Goal: Task Accomplishment & Management: Use online tool/utility

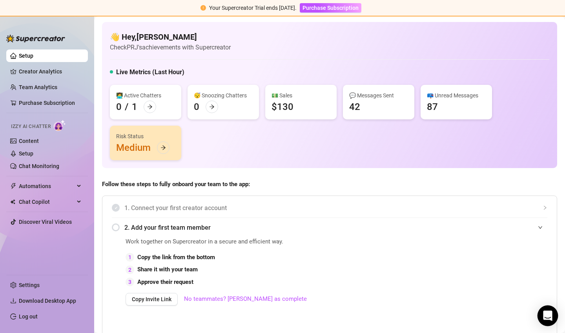
click at [550, 313] on icon "Open Intercom Messenger" at bounding box center [547, 315] width 9 height 10
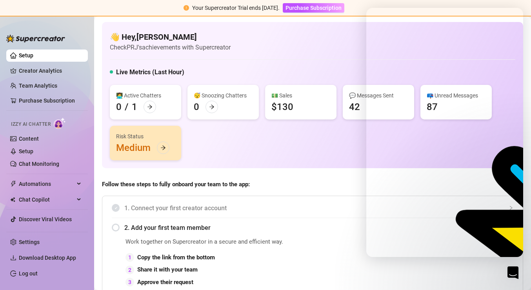
click at [531, 0] on html "Your Supercreator Trial ends in 13 days. Purchase Subscription Setup Creator An…" at bounding box center [265, 0] width 531 height 0
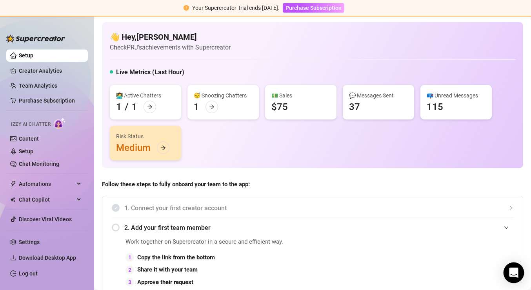
click at [516, 274] on icon "Open Intercom Messenger" at bounding box center [514, 272] width 10 height 10
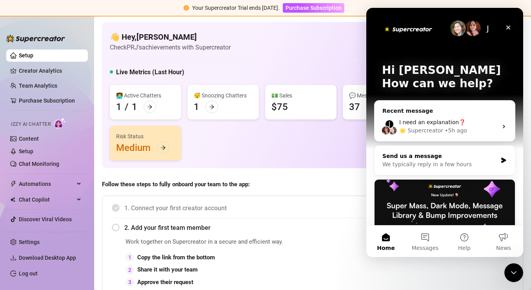
click at [438, 161] on div "We typically reply in a few hours" at bounding box center [440, 164] width 115 height 8
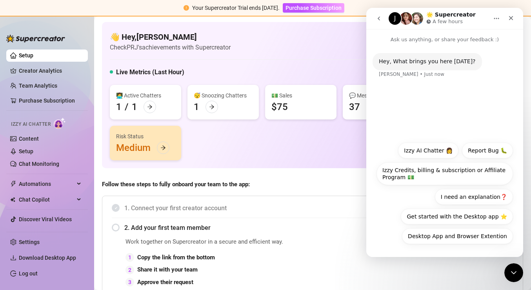
click at [403, 73] on div "[PERSON_NAME] • Just now" at bounding box center [412, 74] width 66 height 5
click at [446, 98] on div "Hey, What brings you here [DATE]? [PERSON_NAME] • Just now" at bounding box center [444, 91] width 157 height 94
click at [465, 61] on div "Hey, What brings you here [DATE]? [PERSON_NAME] • Just now" at bounding box center [427, 61] width 109 height 17
click at [447, 61] on div "Hey, What brings you here [DATE]?" at bounding box center [427, 62] width 97 height 8
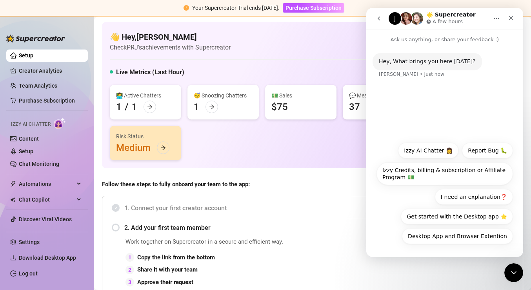
click at [387, 102] on div "Hey, What brings you here [DATE]? [PERSON_NAME] • Just now" at bounding box center [444, 91] width 157 height 94
click at [439, 124] on div "Hey, What brings you here [DATE]? [PERSON_NAME] • Just now" at bounding box center [444, 91] width 157 height 94
click at [416, 252] on div "Hey, What brings you here [DATE]? [PERSON_NAME] • Just now Desktop App and Brow…" at bounding box center [444, 150] width 157 height 213
click at [449, 108] on div "Hey, What brings you here [DATE]? [PERSON_NAME] • Just now" at bounding box center [444, 91] width 157 height 94
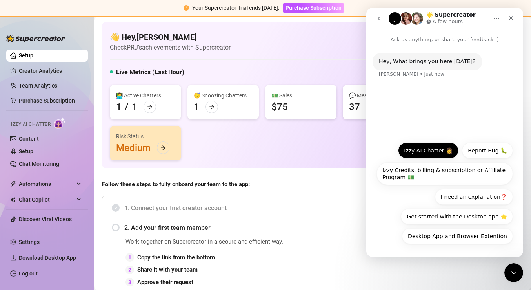
click at [437, 148] on button "Izzy AI Chatter 👩" at bounding box center [428, 150] width 60 height 16
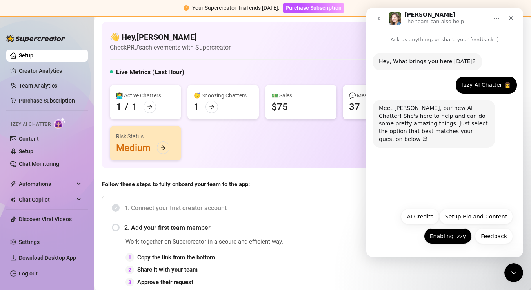
click at [455, 235] on button "Enabling Izzy" at bounding box center [448, 236] width 48 height 16
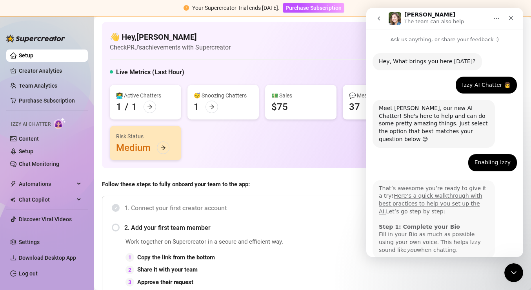
scroll to position [32, 0]
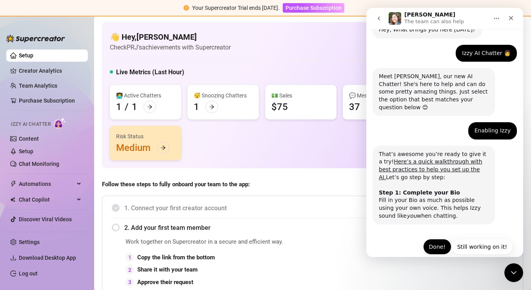
click at [438, 239] on button "Done!" at bounding box center [437, 247] width 28 height 16
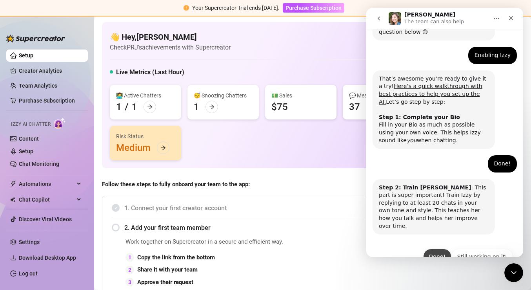
scroll to position [108, 0]
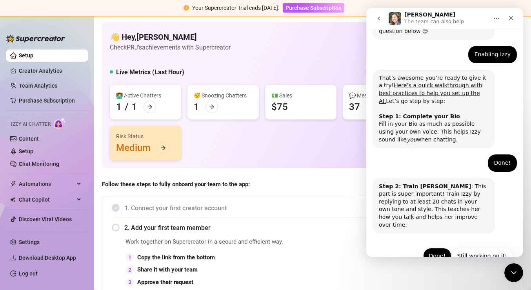
click at [438, 248] on button "Done!" at bounding box center [437, 256] width 28 height 16
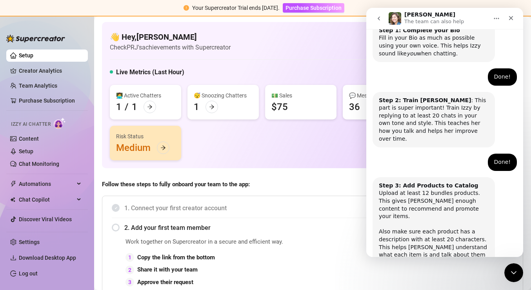
scroll to position [227, 0]
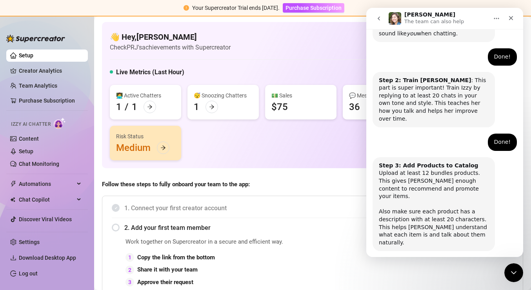
click at [438, 265] on button "Done!" at bounding box center [437, 273] width 28 height 16
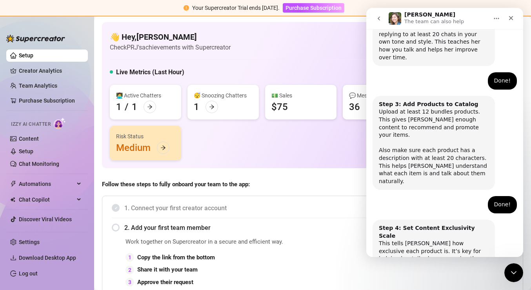
scroll to position [290, 0]
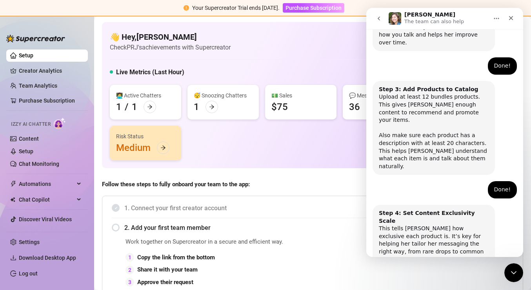
click at [438, 282] on button "Done!" at bounding box center [437, 290] width 28 height 16
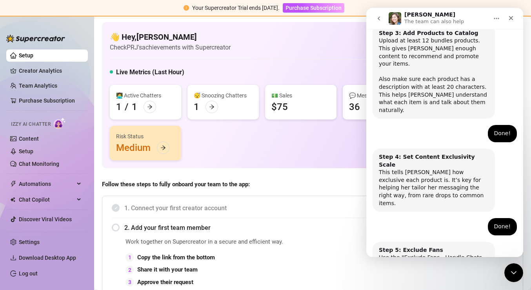
scroll to position [359, 0]
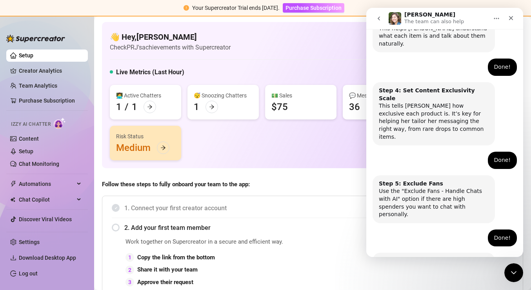
scroll to position [427, 0]
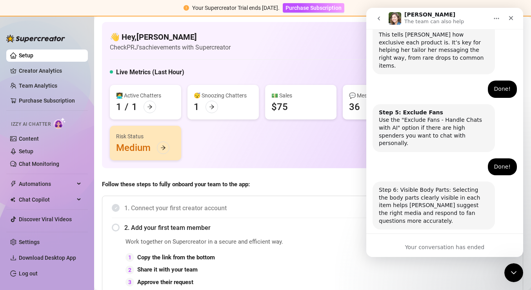
scroll to position [507, 0]
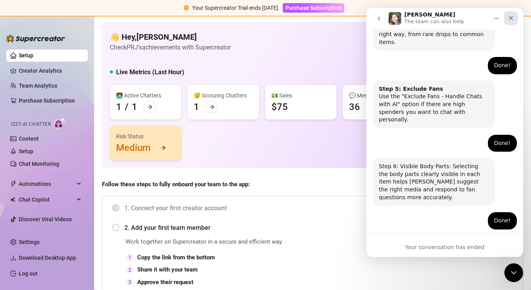
click at [514, 17] on icon "Close" at bounding box center [511, 18] width 6 height 6
